Goal: Task Accomplishment & Management: Manage account settings

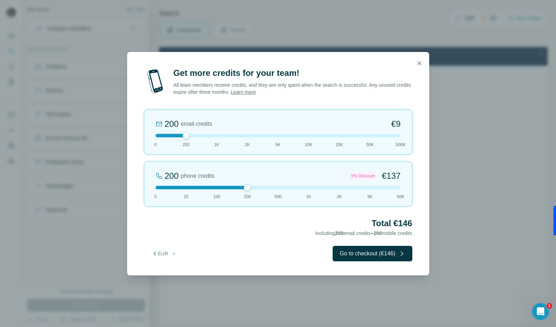
drag, startPoint x: 185, startPoint y: 187, endPoint x: 240, endPoint y: 186, distance: 55.8
click at [240, 186] on div at bounding box center [278, 188] width 245 height 4
drag, startPoint x: 251, startPoint y: 186, endPoint x: 279, endPoint y: 191, distance: 28.5
click at [279, 191] on div "200 phone credits 5% Discount €137 0 20 100 200 500 1K 2K 5K 50K" at bounding box center [278, 184] width 268 height 45
click at [170, 252] on button "€ EUR" at bounding box center [165, 253] width 33 height 13
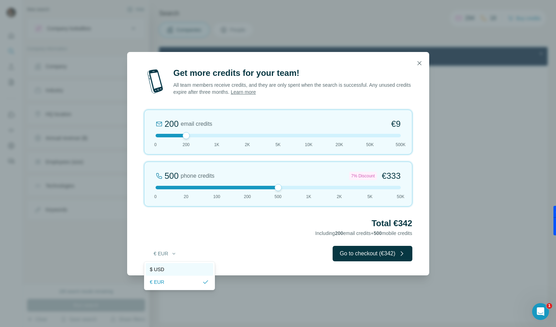
click at [167, 265] on div "$ USD" at bounding box center [179, 269] width 67 height 13
drag, startPoint x: 185, startPoint y: 135, endPoint x: 168, endPoint y: 136, distance: 17.2
click at [168, 136] on div at bounding box center [278, 136] width 245 height 4
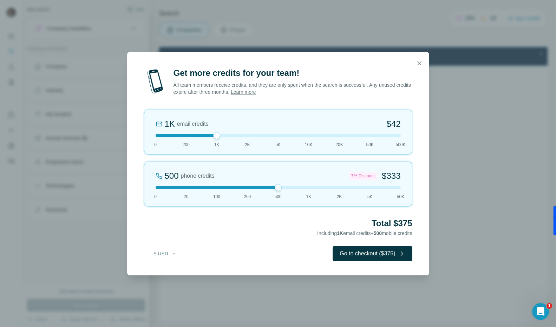
drag, startPoint x: 154, startPoint y: 137, endPoint x: 225, endPoint y: 138, distance: 70.9
click at [225, 138] on div "1K email credits $42 0 200 1K 2K 5K 10K 20K 50K 500K" at bounding box center [278, 132] width 268 height 45
click at [422, 63] on icon "button" at bounding box center [419, 63] width 7 height 7
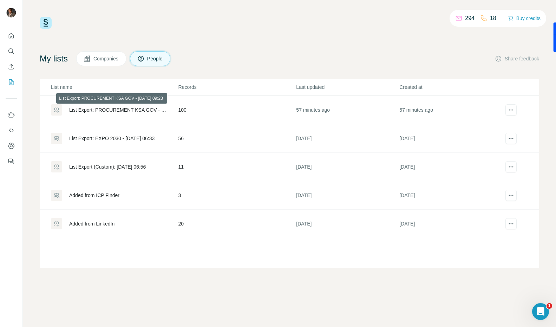
click at [131, 110] on div "List Export: PROCUREMENT KSA GOV - [DATE] 09:23" at bounding box center [117, 109] width 97 height 7
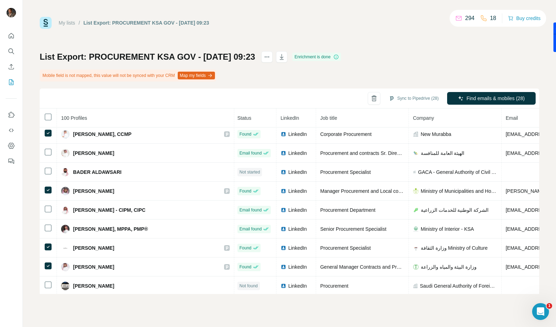
scroll to position [95, 1]
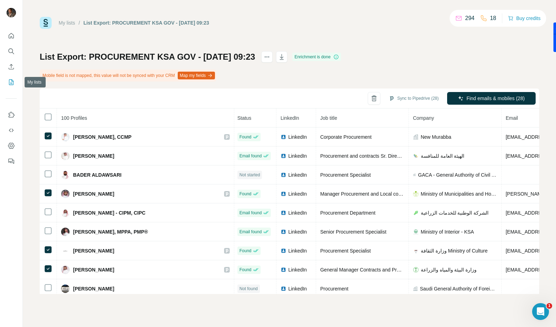
click at [10, 81] on icon "My lists" at bounding box center [11, 82] width 7 height 7
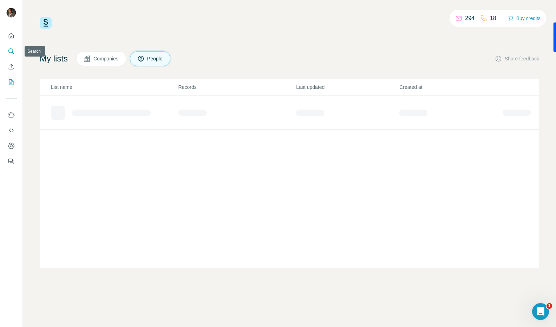
click at [12, 53] on icon "Search" at bounding box center [13, 53] width 2 height 2
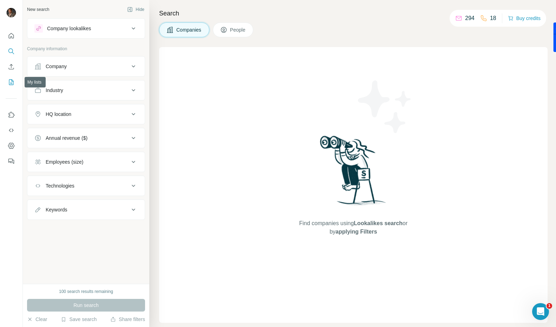
click at [15, 81] on button "My lists" at bounding box center [11, 82] width 11 height 13
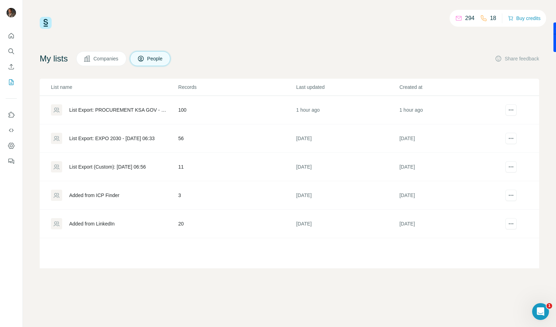
click at [145, 108] on div "List Export: PROCUREMENT KSA GOV - [DATE] 09:23" at bounding box center [117, 109] width 97 height 7
